Goal: Find specific page/section: Find specific page/section

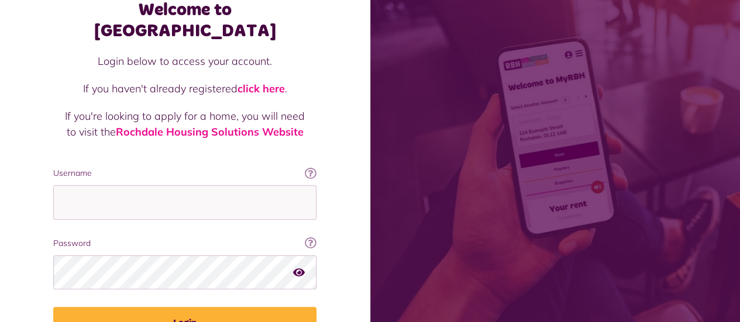
scroll to position [126, 0]
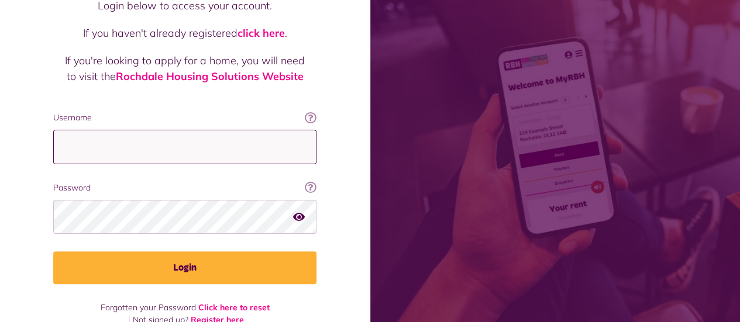
type input "**********"
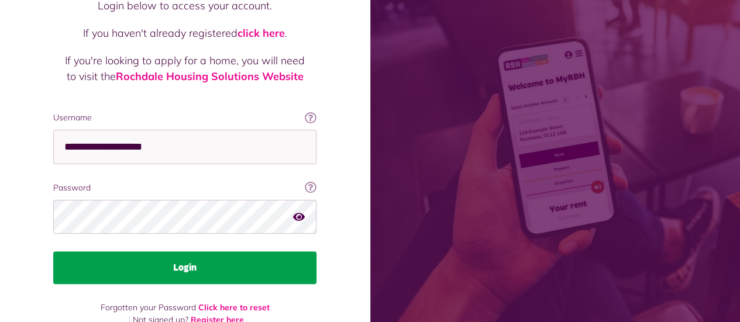
click at [243, 252] on button "Login" at bounding box center [184, 268] width 263 height 33
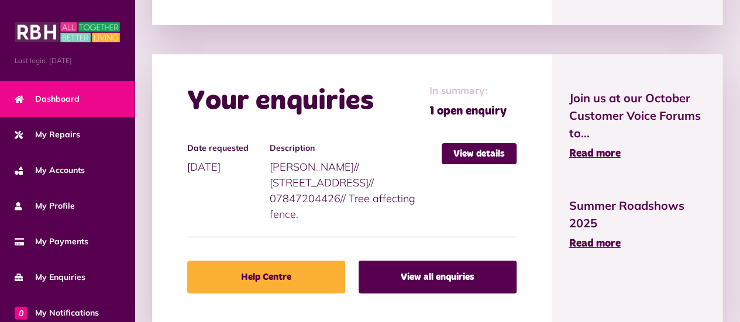
scroll to position [967, 0]
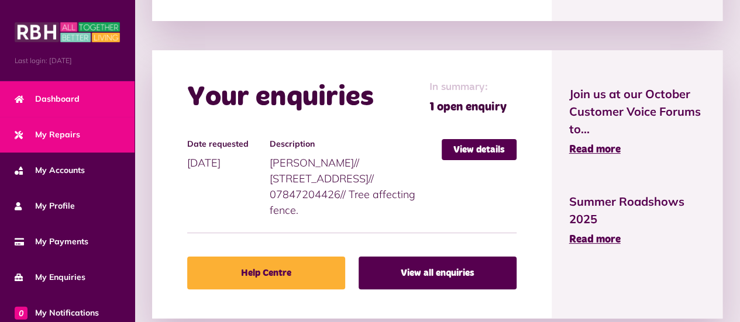
click at [65, 129] on span "My Repairs" at bounding box center [48, 135] width 66 height 12
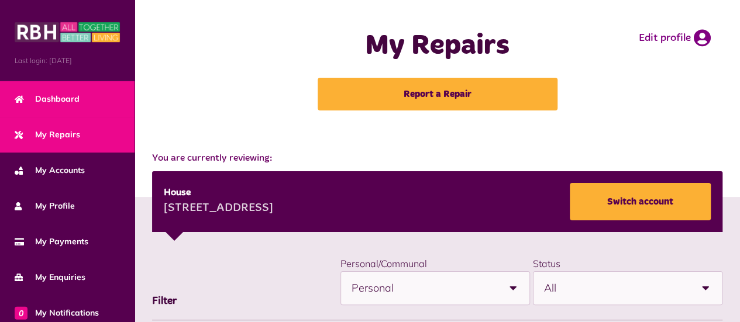
click at [53, 88] on link "Dashboard" at bounding box center [67, 99] width 135 height 36
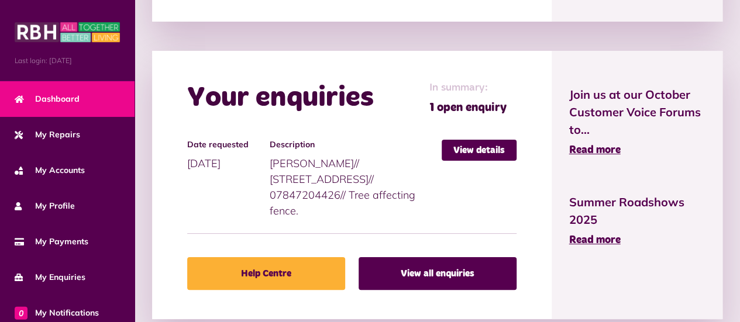
scroll to position [978, 0]
